Goal: Task Accomplishment & Management: Complete application form

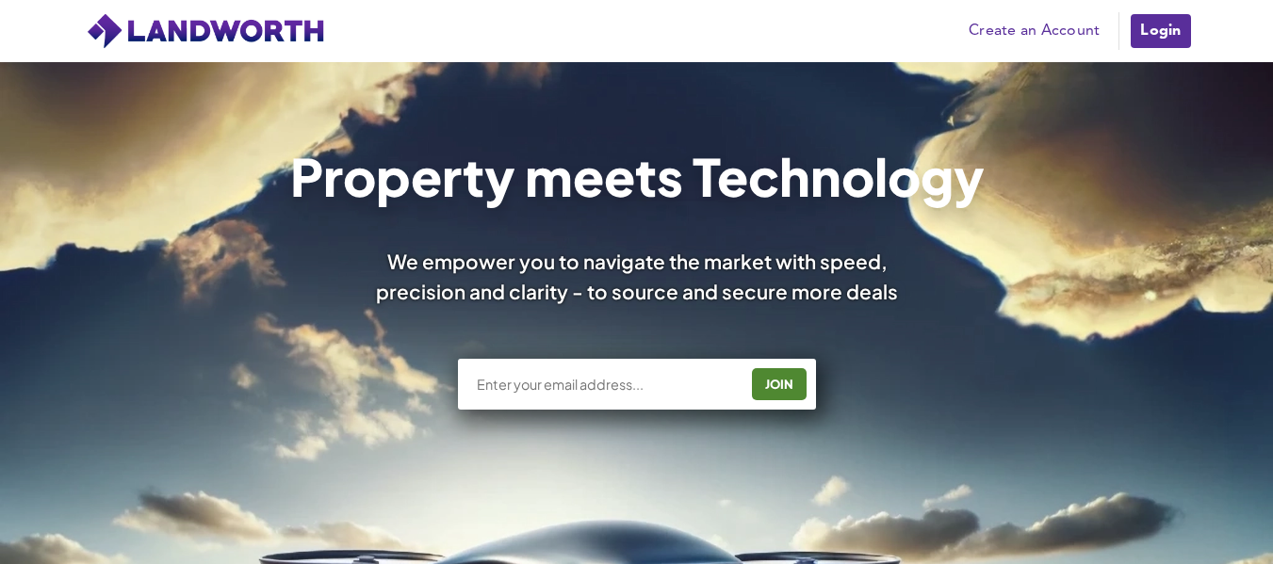
click at [1028, 24] on link "Create an Account" at bounding box center [1034, 31] width 150 height 28
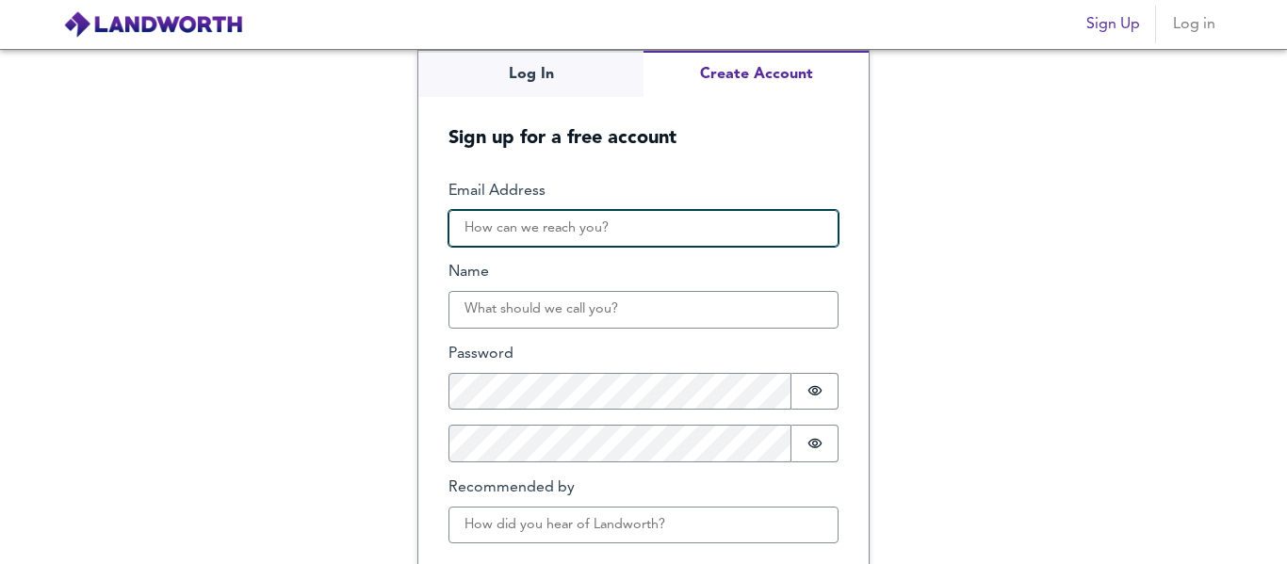
click at [600, 228] on input "Email Address" at bounding box center [643, 229] width 390 height 38
type input "s"
type input "[EMAIL_ADDRESS][DOMAIN_NAME]"
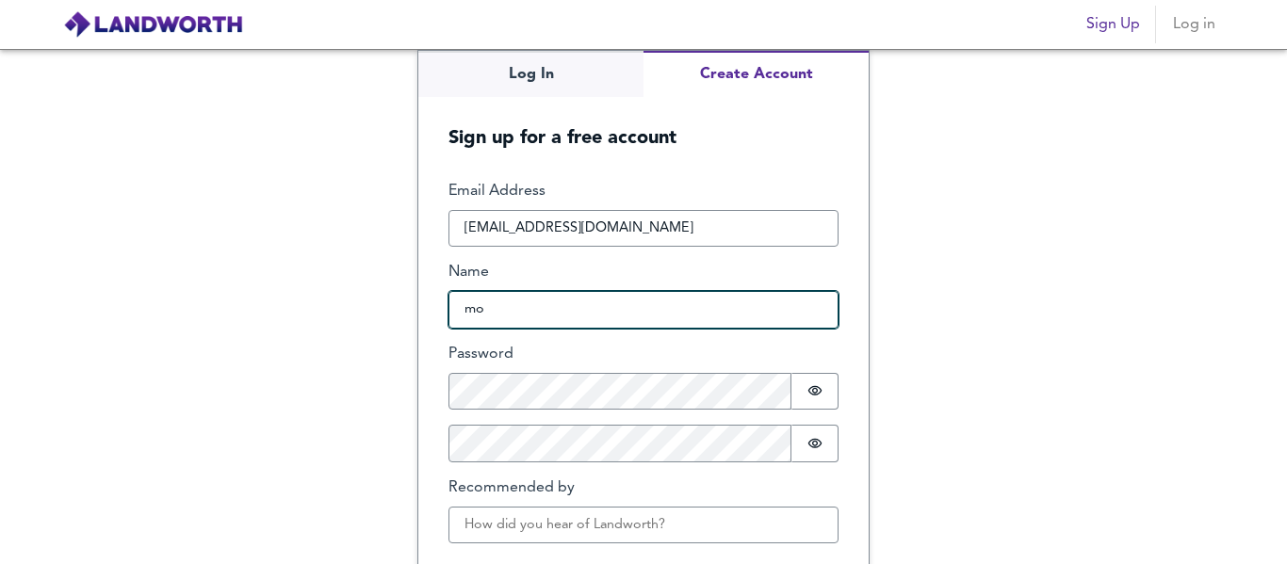
type input "m"
type input "bendit"
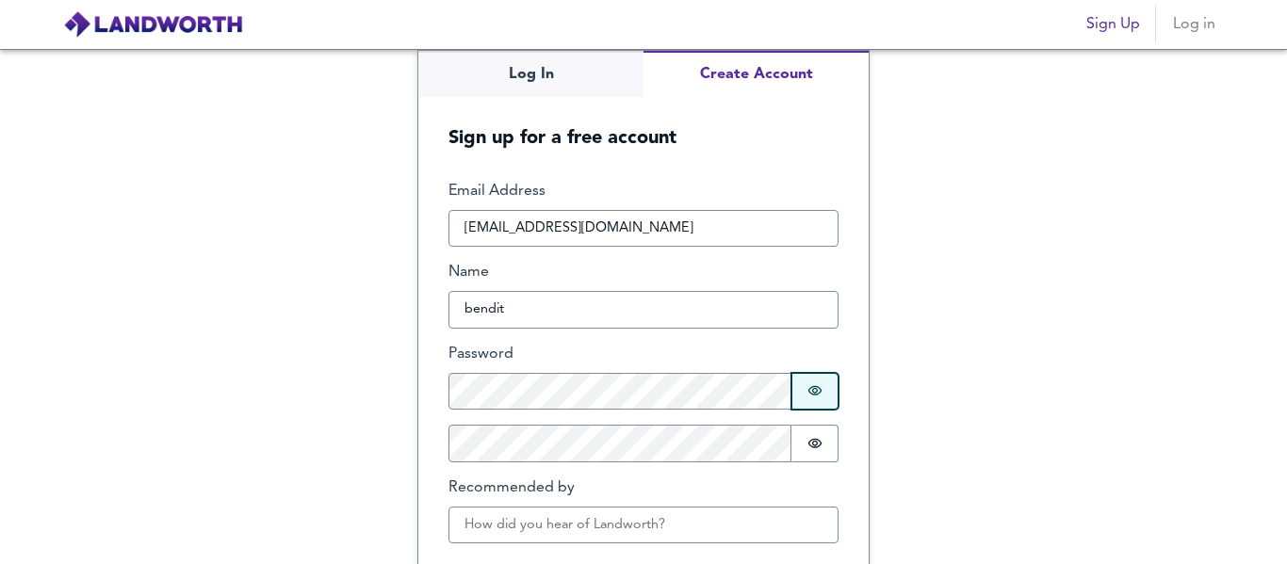
click at [807, 386] on icon "Show password" at bounding box center [814, 390] width 15 height 15
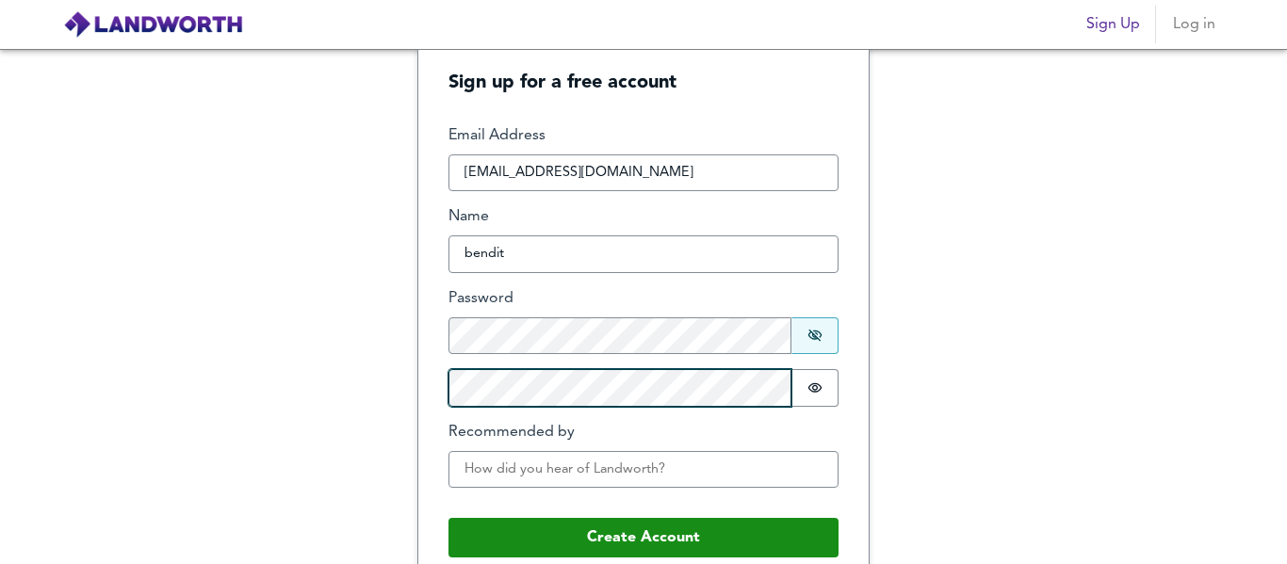
scroll to position [80, 0]
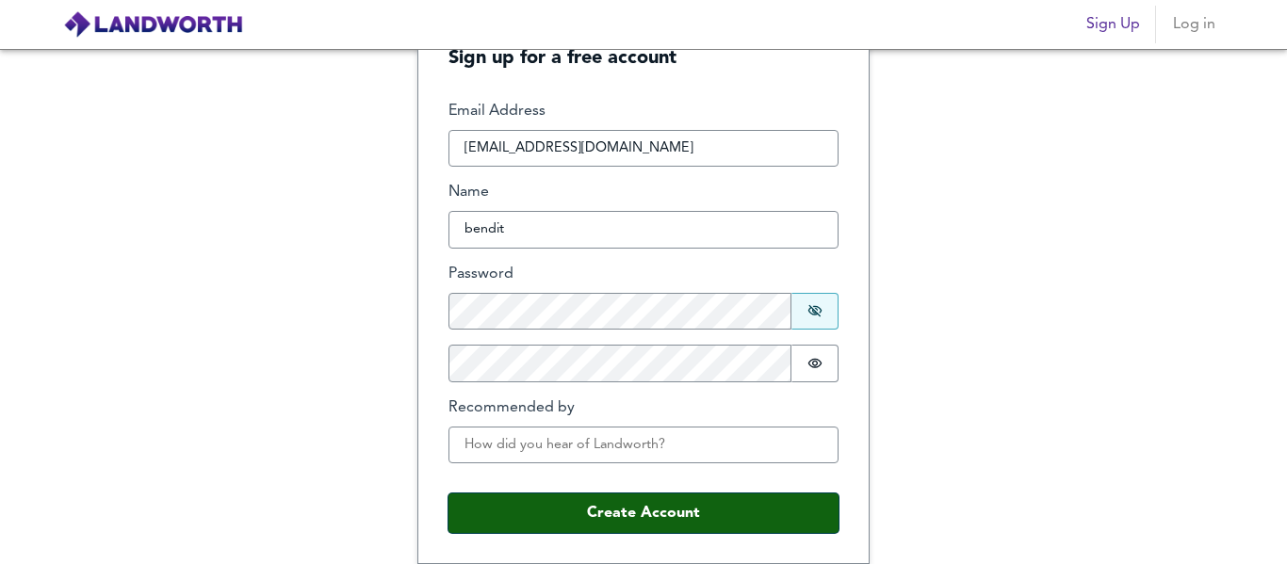
click at [600, 519] on button "Create Account" at bounding box center [643, 514] width 390 height 40
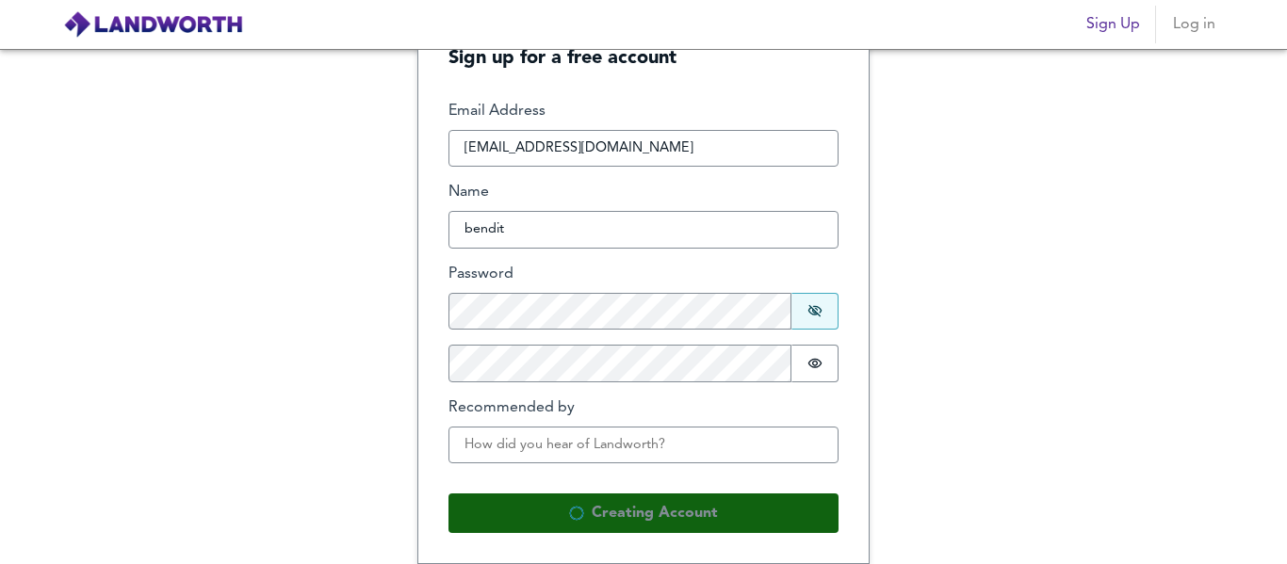
scroll to position [0, 0]
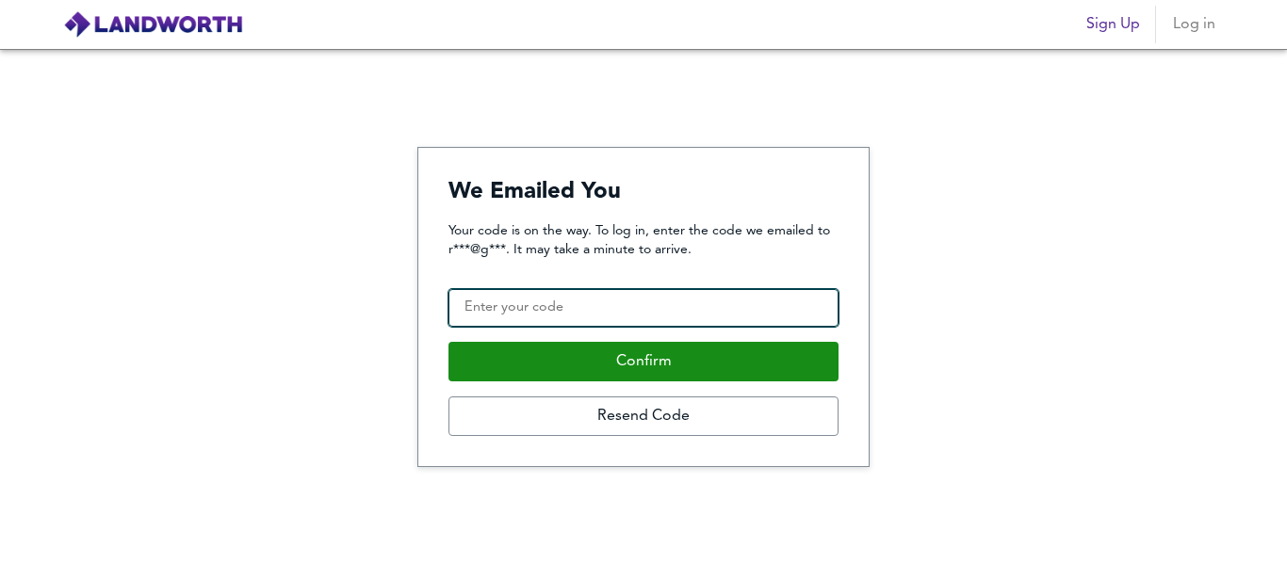
click at [585, 306] on input "Confirmation Code" at bounding box center [643, 308] width 390 height 38
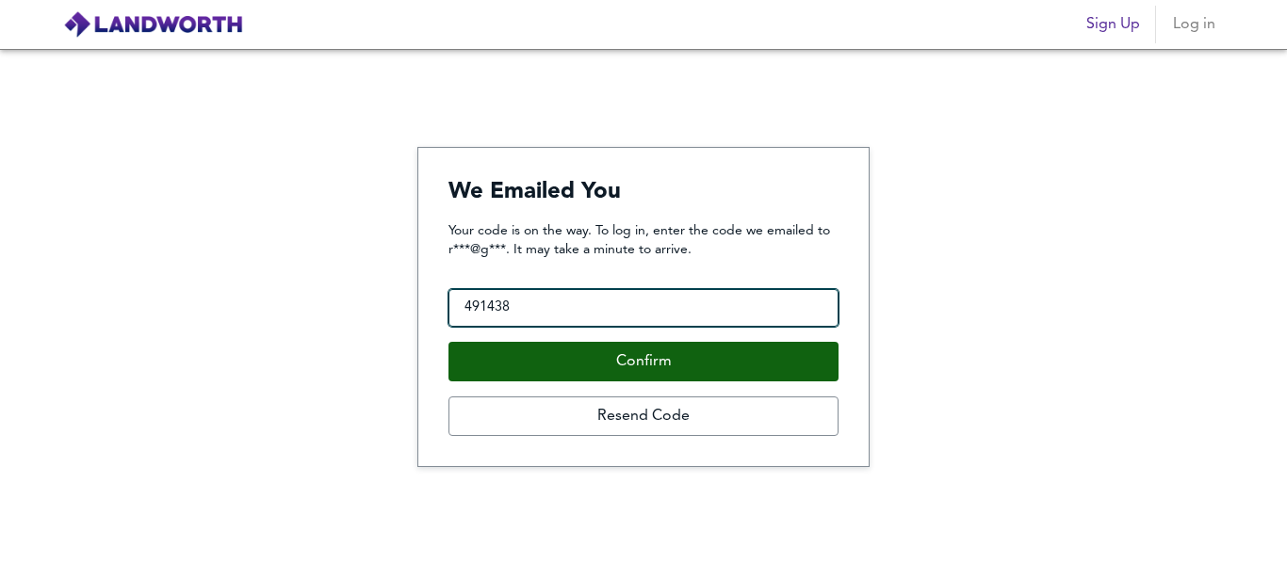
type input "491438"
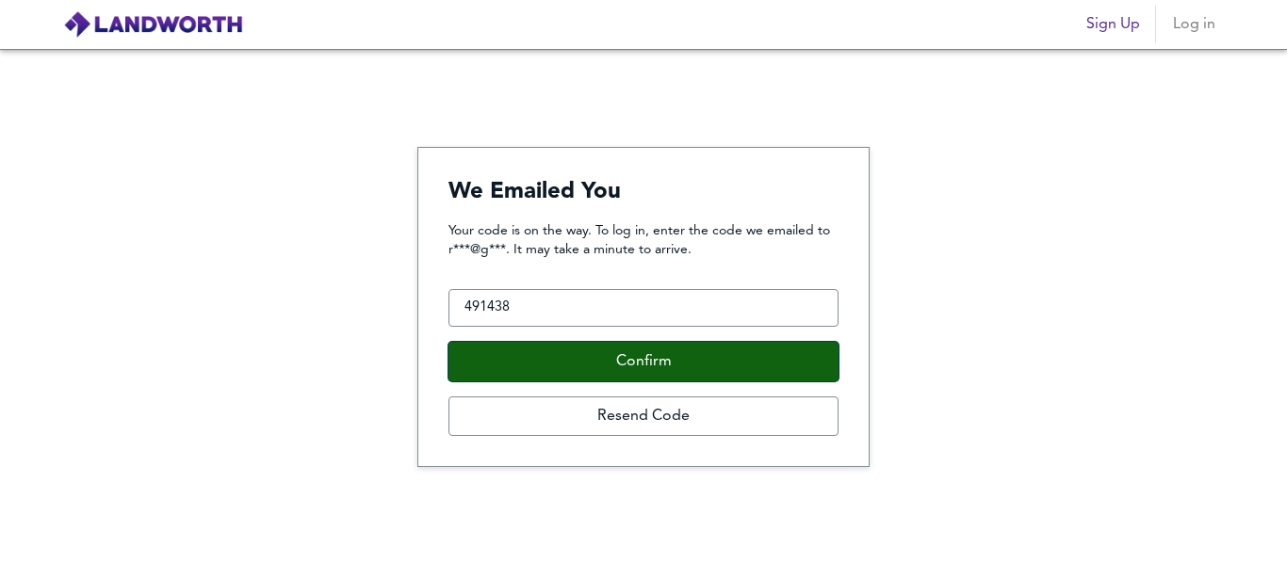
click at [594, 367] on button "Confirm" at bounding box center [643, 362] width 390 height 40
